Goal: Task Accomplishment & Management: Manage account settings

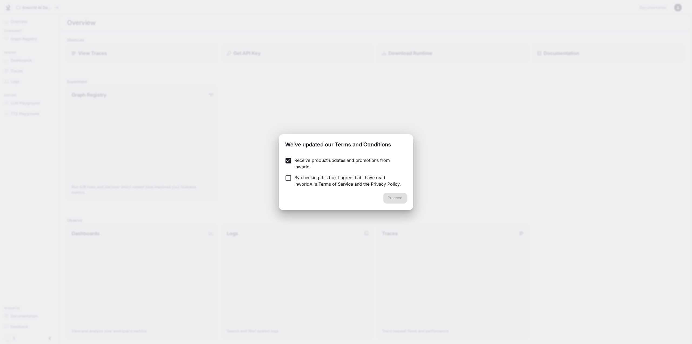
click at [290, 183] on label "By checking this box I agree that I have read InworldAI's Terms of Service and …" at bounding box center [342, 180] width 120 height 13
click at [399, 199] on button "Proceed" at bounding box center [396, 198] width 24 height 11
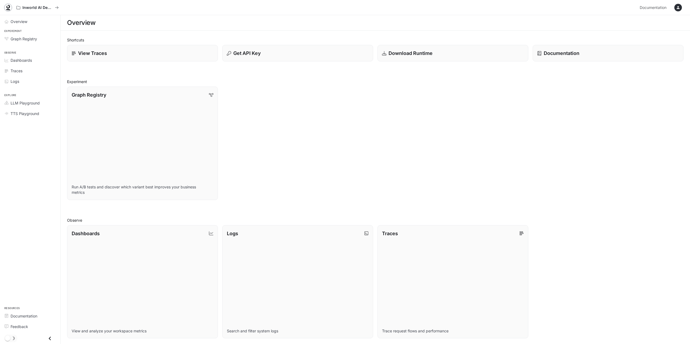
click at [8, 9] on icon at bounding box center [8, 9] width 4 height 1
click at [679, 8] on icon "button" at bounding box center [678, 7] width 4 height 4
click at [622, 51] on span "API Keys" at bounding box center [644, 50] width 70 height 5
click at [251, 53] on p "Get API Key" at bounding box center [247, 52] width 28 height 7
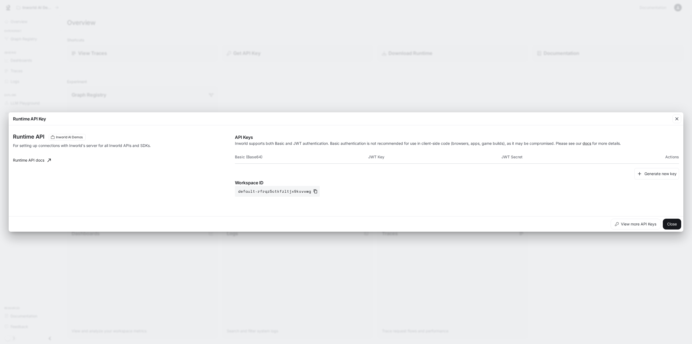
click at [302, 93] on div "Runtime API Key Runtime API Inworld AI Demos For setting up connections with In…" at bounding box center [346, 172] width 692 height 344
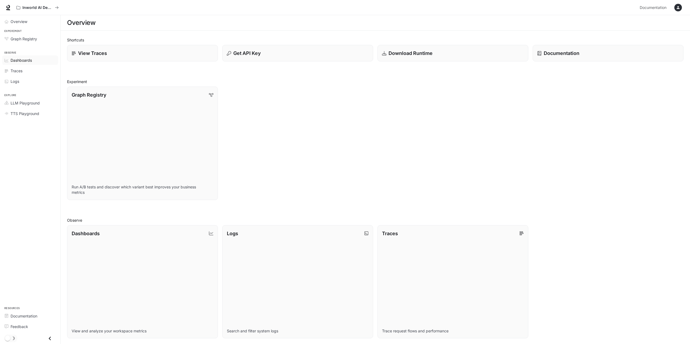
click at [23, 63] on span "Dashboards" at bounding box center [21, 60] width 21 height 6
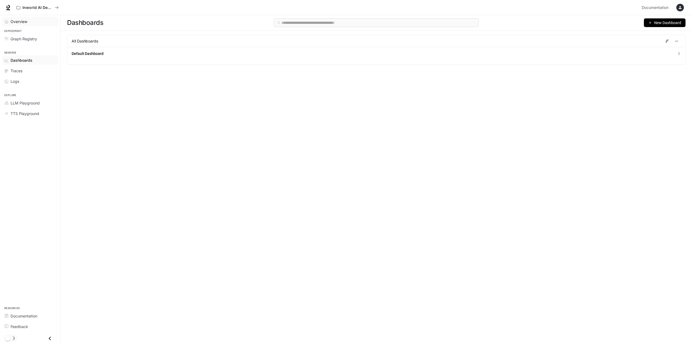
click at [20, 21] on span "Overview" at bounding box center [19, 22] width 17 height 6
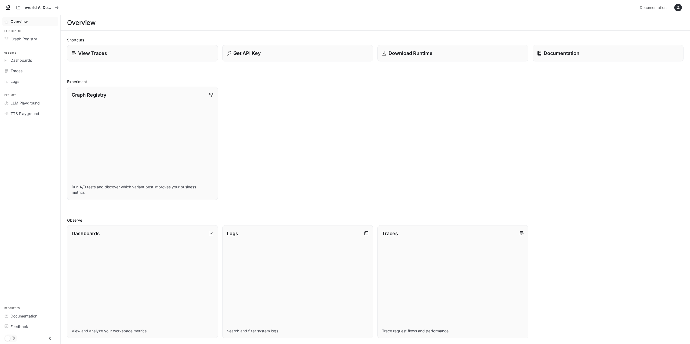
click at [680, 9] on icon "button" at bounding box center [678, 7] width 4 height 4
click at [26, 103] on div at bounding box center [346, 172] width 692 height 344
click at [30, 101] on span "LLM Playground" at bounding box center [25, 103] width 29 height 6
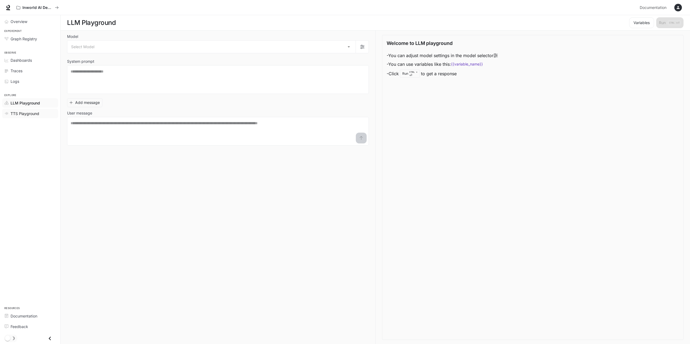
click at [29, 113] on span "TTS Playground" at bounding box center [25, 114] width 29 height 6
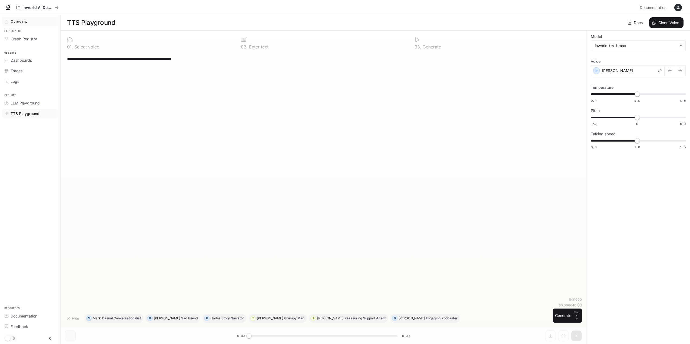
click at [20, 19] on span "Overview" at bounding box center [19, 22] width 17 height 6
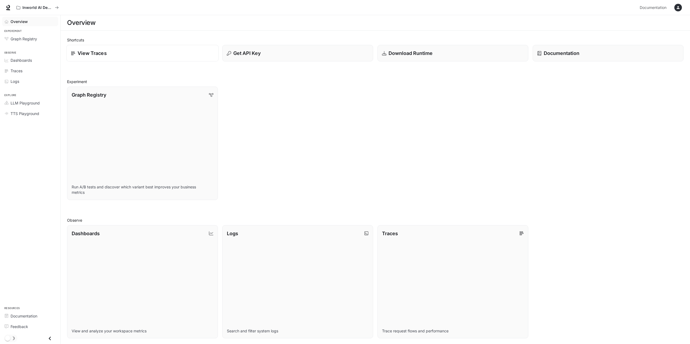
click at [99, 45] on link "View Traces" at bounding box center [142, 53] width 153 height 17
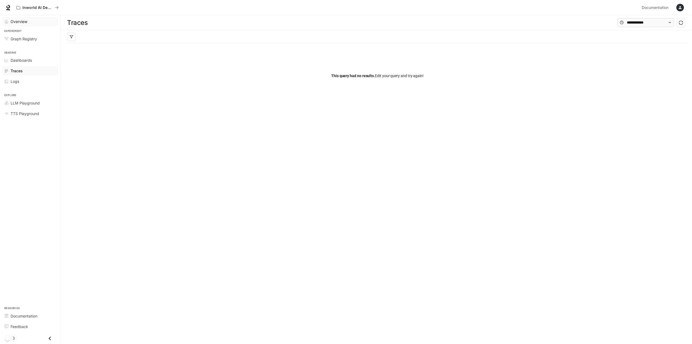
click at [18, 20] on span "Overview" at bounding box center [19, 22] width 17 height 6
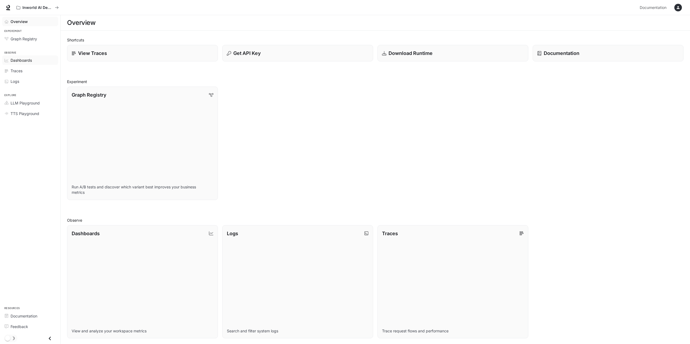
click at [21, 61] on span "Dashboards" at bounding box center [21, 60] width 21 height 6
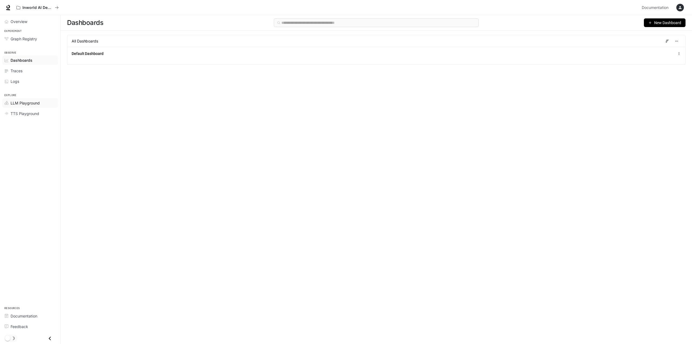
click at [31, 104] on span "LLM Playground" at bounding box center [25, 103] width 29 height 6
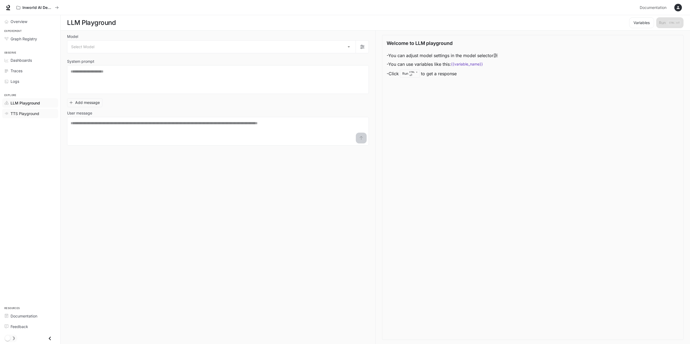
click at [31, 113] on span "TTS Playground" at bounding box center [25, 114] width 29 height 6
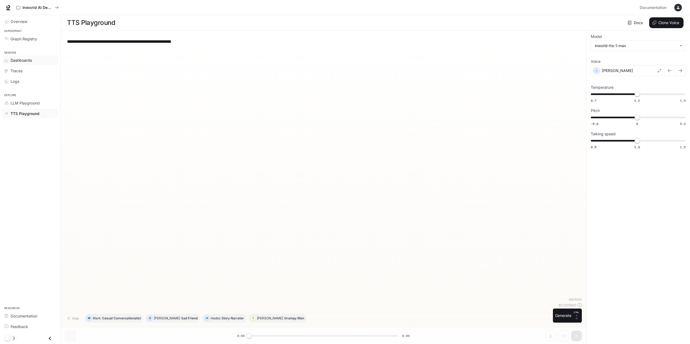
click at [18, 60] on span "Dashboards" at bounding box center [21, 60] width 21 height 6
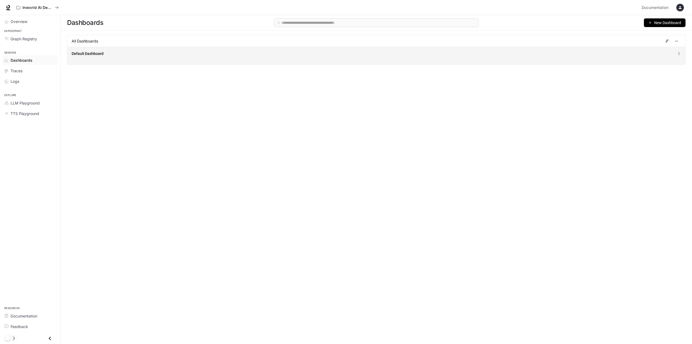
click at [225, 57] on div "Default Dashboard" at bounding box center [377, 53] width 610 height 6
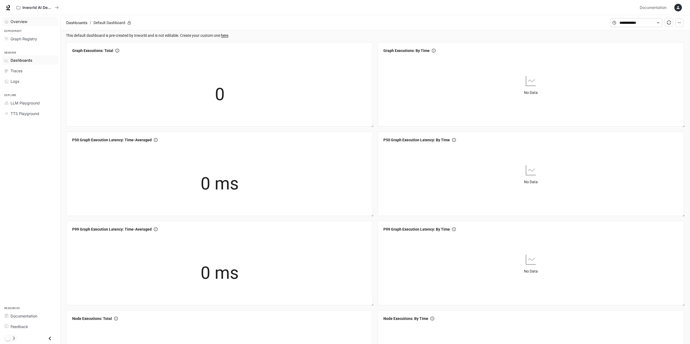
click at [20, 21] on span "Overview" at bounding box center [19, 22] width 17 height 6
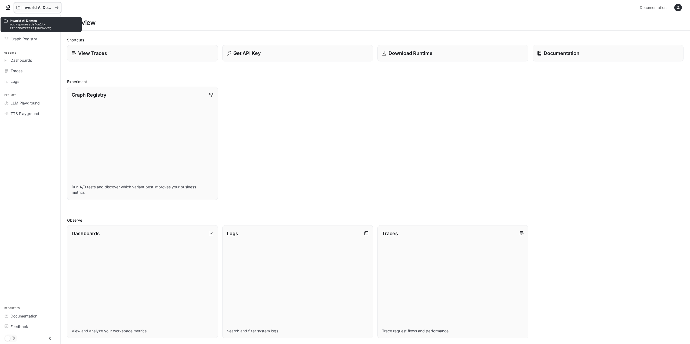
click at [21, 8] on div "Inworld AI Demos" at bounding box center [35, 7] width 38 height 5
click at [59, 7] on button "Inworld AI Demos" at bounding box center [37, 7] width 47 height 11
click at [9, 6] on icon at bounding box center [8, 7] width 4 height 4
click at [50, 336] on icon "Close drawer" at bounding box center [49, 338] width 7 height 7
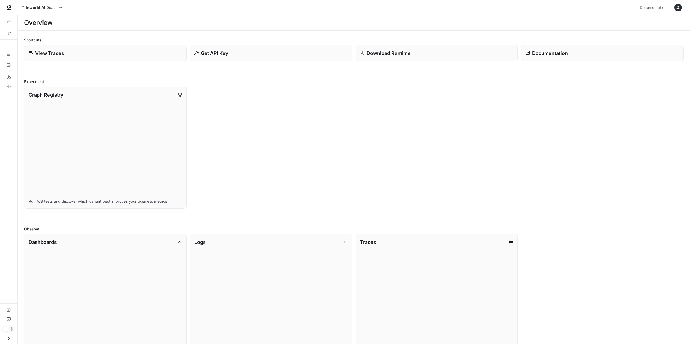
click at [9, 338] on icon "Open drawer" at bounding box center [8, 338] width 7 height 7
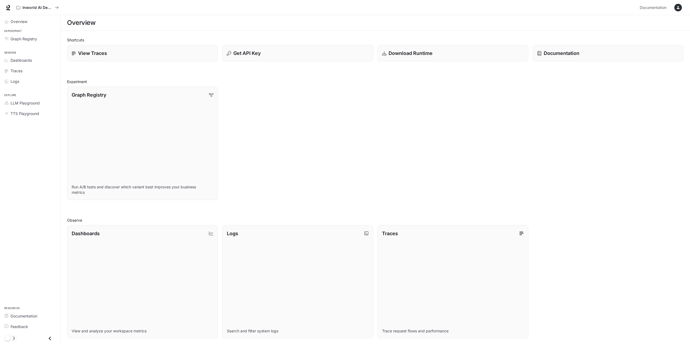
click at [681, 3] on button "button" at bounding box center [678, 7] width 11 height 11
click at [627, 29] on p "[EMAIL_ADDRESS][DOMAIN_NAME]" at bounding box center [638, 28] width 75 height 5
click at [569, 101] on div at bounding box center [346, 172] width 692 height 344
click at [676, 7] on icon "button" at bounding box center [678, 7] width 4 height 4
click at [563, 92] on div at bounding box center [346, 172] width 692 height 344
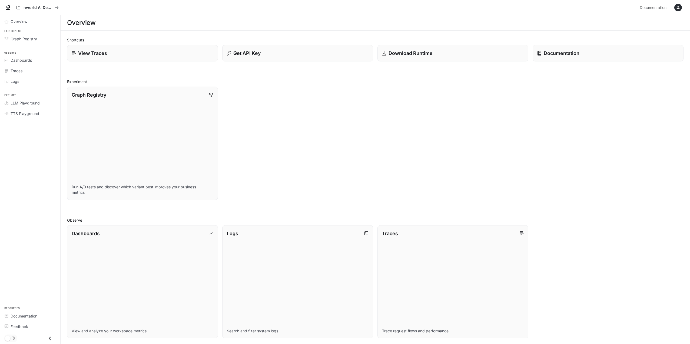
click at [680, 9] on icon "button" at bounding box center [678, 7] width 3 height 3
click at [492, 120] on div at bounding box center [346, 172] width 692 height 344
